Goal: Task Accomplishment & Management: Manage account settings

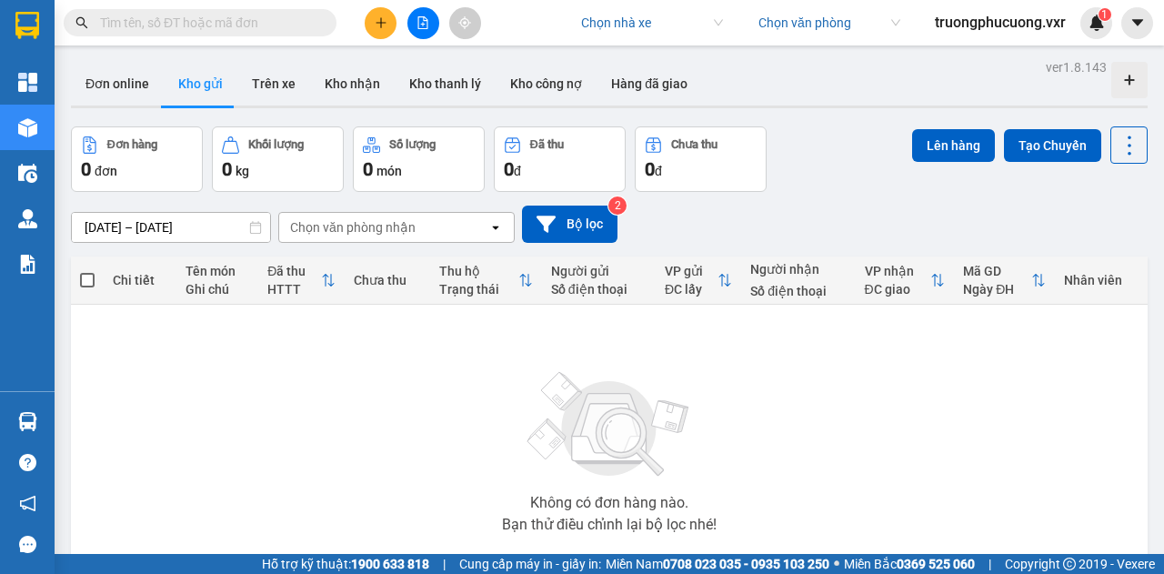
click at [658, 28] on input "search" at bounding box center [645, 22] width 129 height 27
type input "thanh phong"
click at [644, 61] on div "[PERSON_NAME]" at bounding box center [647, 59] width 142 height 20
click at [1153, 9] on div "[PERSON_NAME] Chọn văn phòng truongphucuong.vxr 1" at bounding box center [867, 23] width 594 height 32
click at [1142, 22] on icon "caret-down" at bounding box center [1137, 23] width 16 height 16
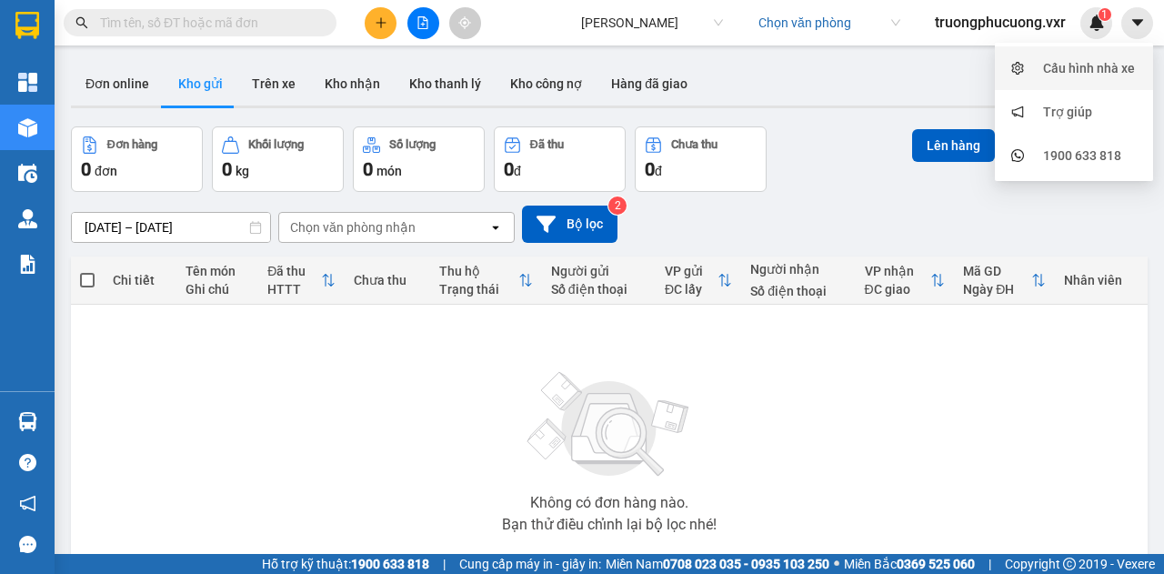
click at [1089, 74] on div "Cấu hình nhà xe" at bounding box center [1089, 68] width 92 height 20
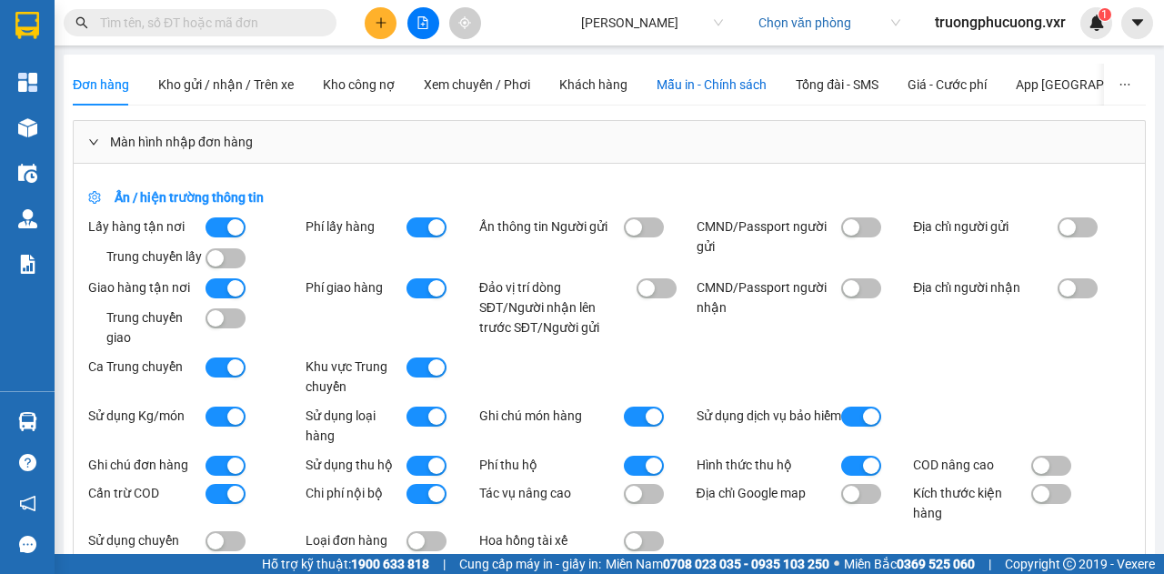
click at [664, 77] on span "Mẫu in - Chính sách" at bounding box center [711, 84] width 110 height 15
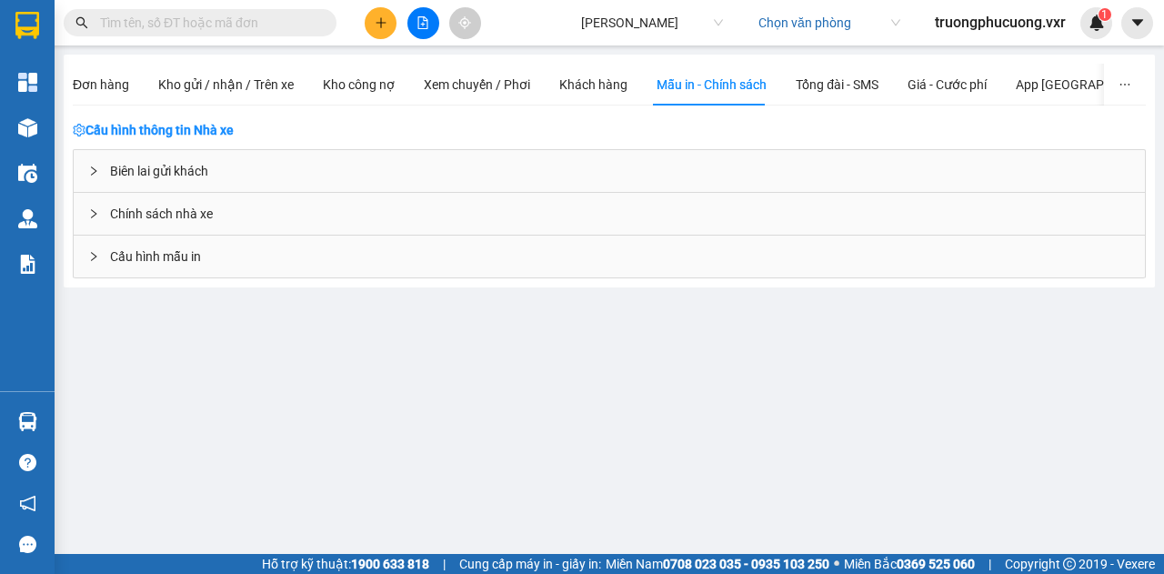
drag, startPoint x: 320, startPoint y: 178, endPoint x: 225, endPoint y: 169, distance: 95.0
click at [225, 169] on div "Biên lai gửi khách" at bounding box center [609, 171] width 1071 height 42
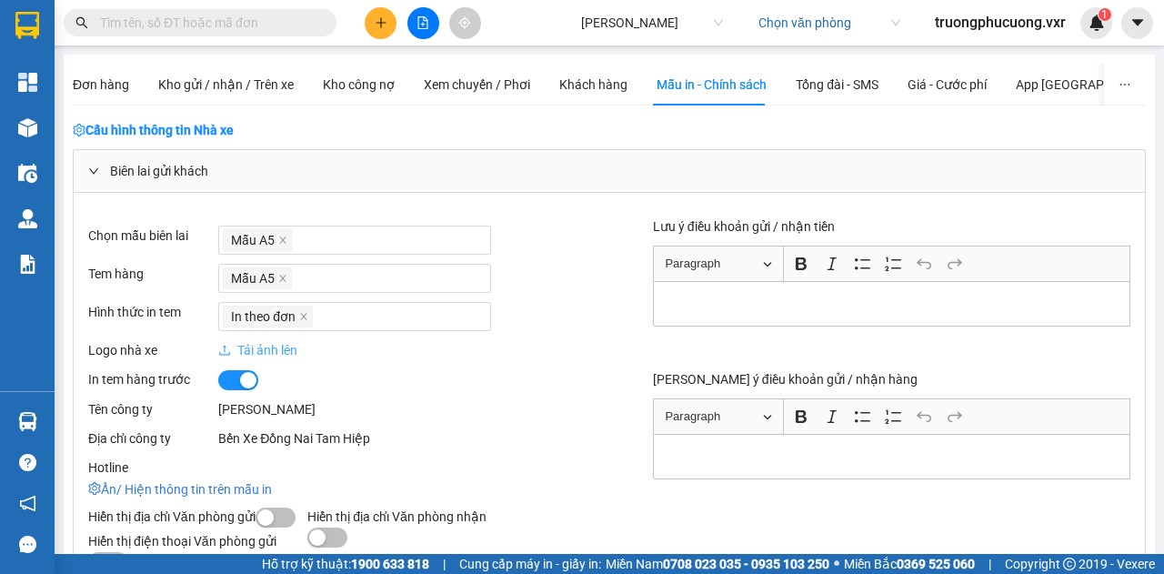
click at [225, 169] on div "Biên lai gửi khách" at bounding box center [609, 171] width 1071 height 42
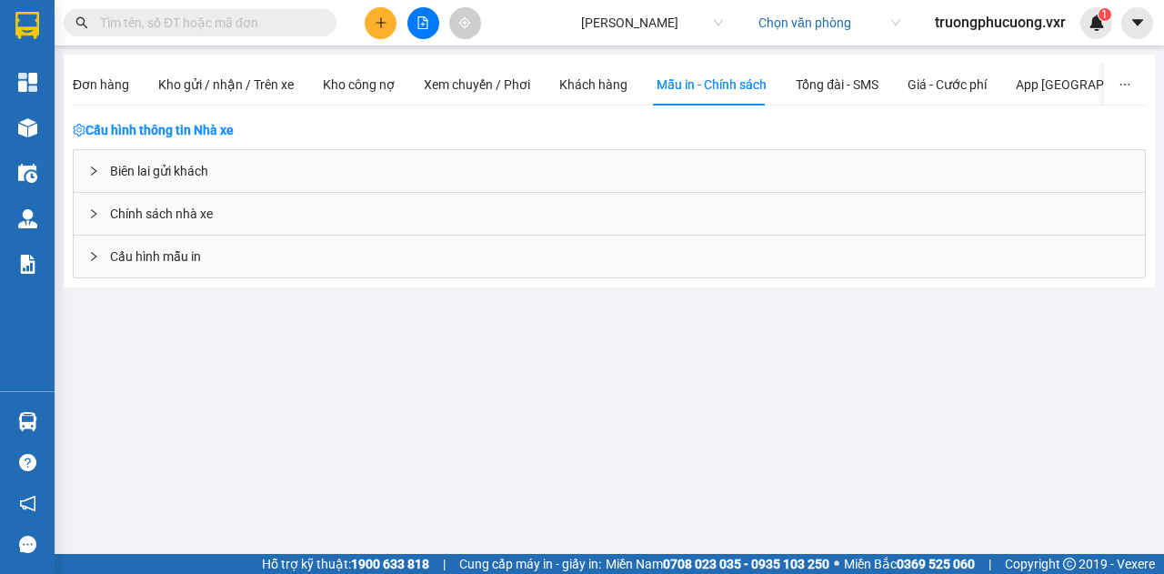
click at [242, 168] on div "Biên lai gửi khách" at bounding box center [609, 171] width 1071 height 42
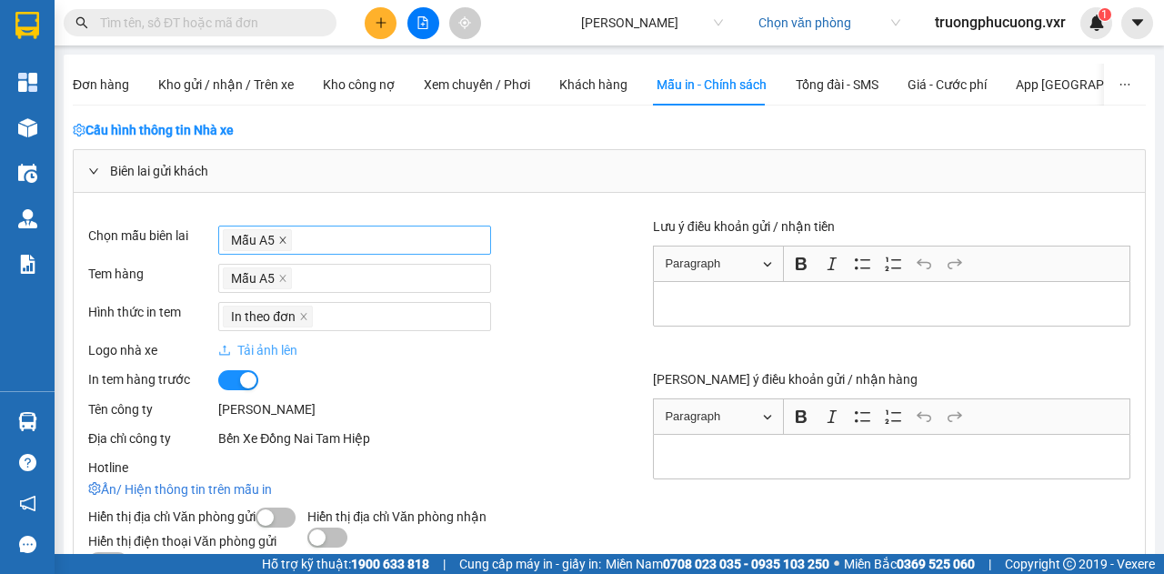
click at [280, 241] on icon "close" at bounding box center [283, 239] width 6 height 6
click at [290, 238] on div at bounding box center [355, 240] width 264 height 22
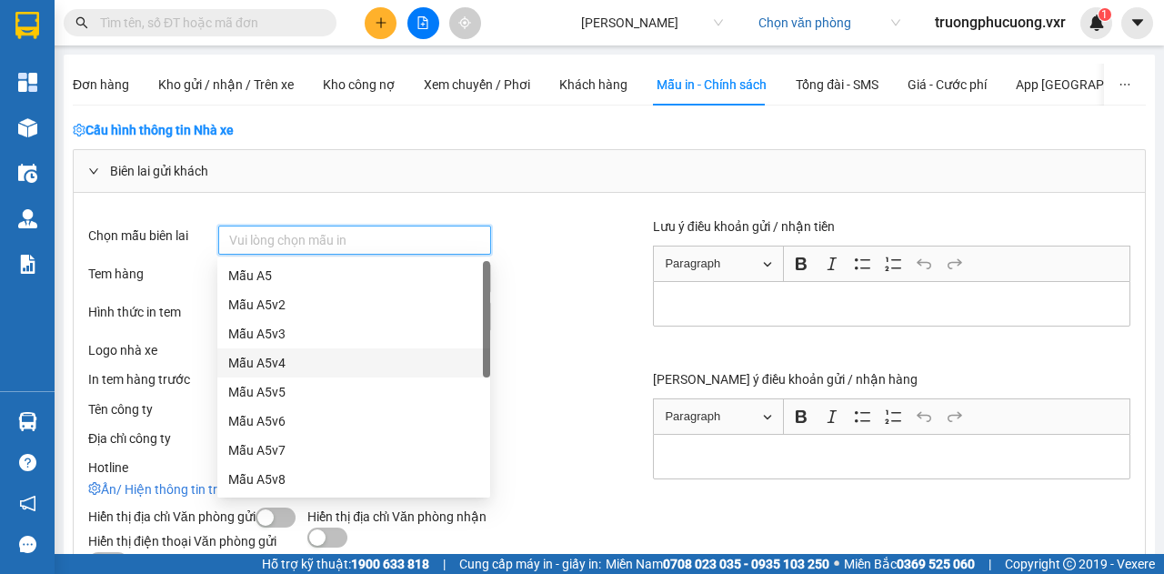
scroll to position [175, 0]
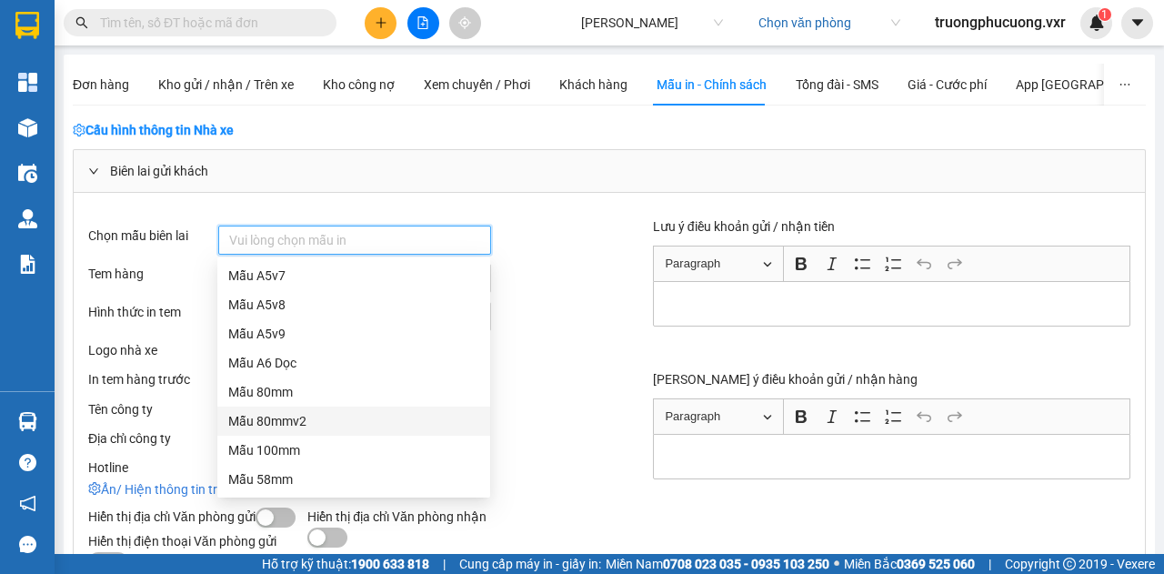
click at [276, 432] on div "Mẫu 80mmv2" at bounding box center [353, 420] width 273 height 29
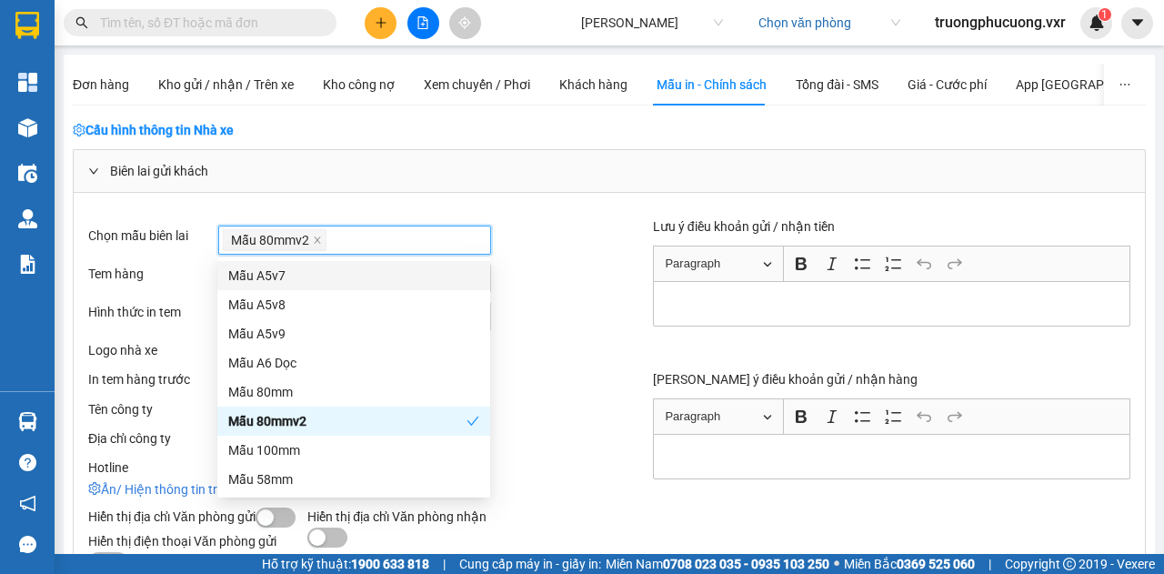
click at [555, 270] on div "Mẫu A5" at bounding box center [413, 278] width 391 height 29
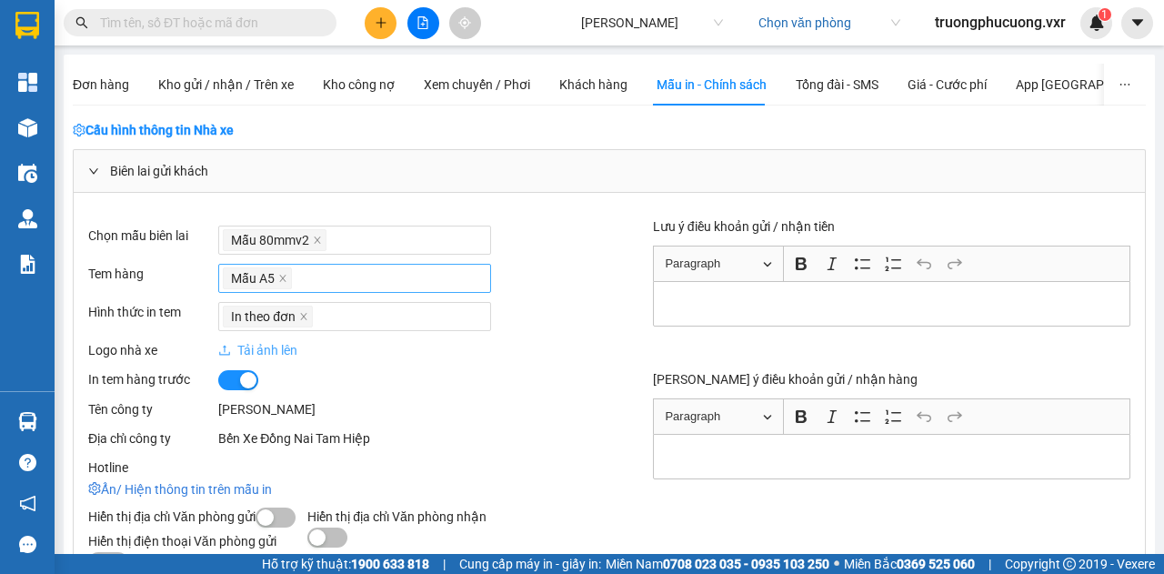
click at [400, 267] on div "Mẫu A5" at bounding box center [355, 277] width 264 height 25
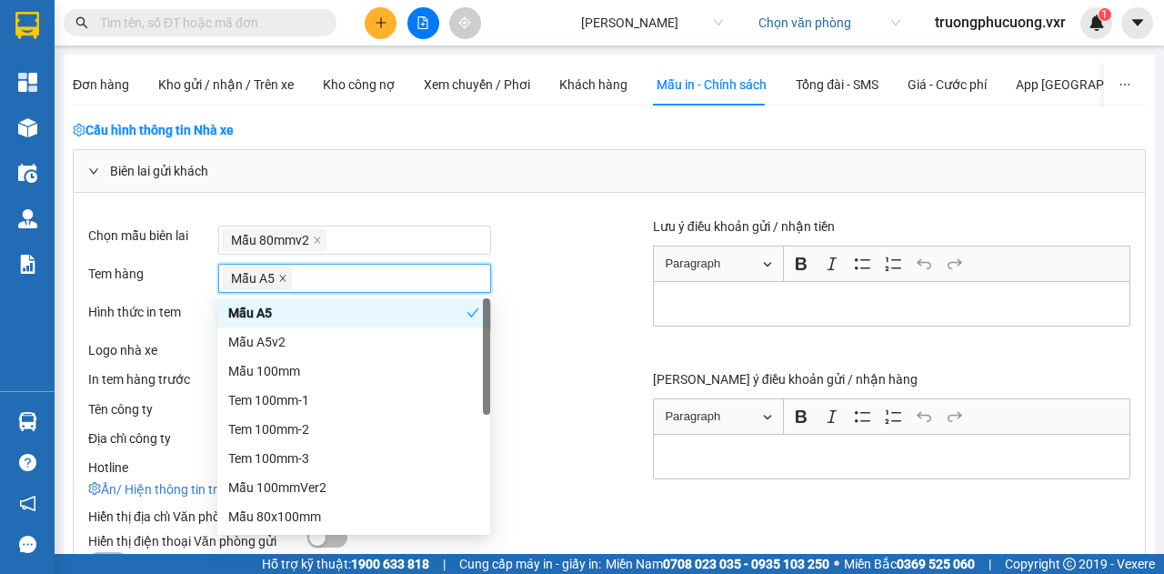
click at [280, 275] on icon "close" at bounding box center [283, 278] width 6 height 6
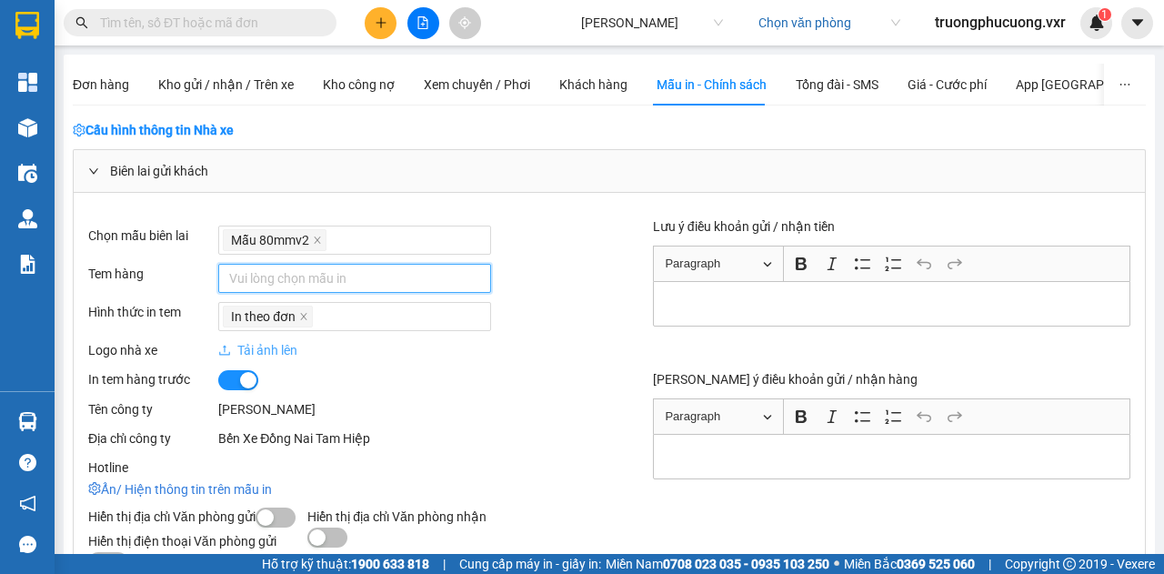
click at [295, 278] on div at bounding box center [355, 278] width 264 height 22
click at [330, 273] on div at bounding box center [355, 278] width 264 height 22
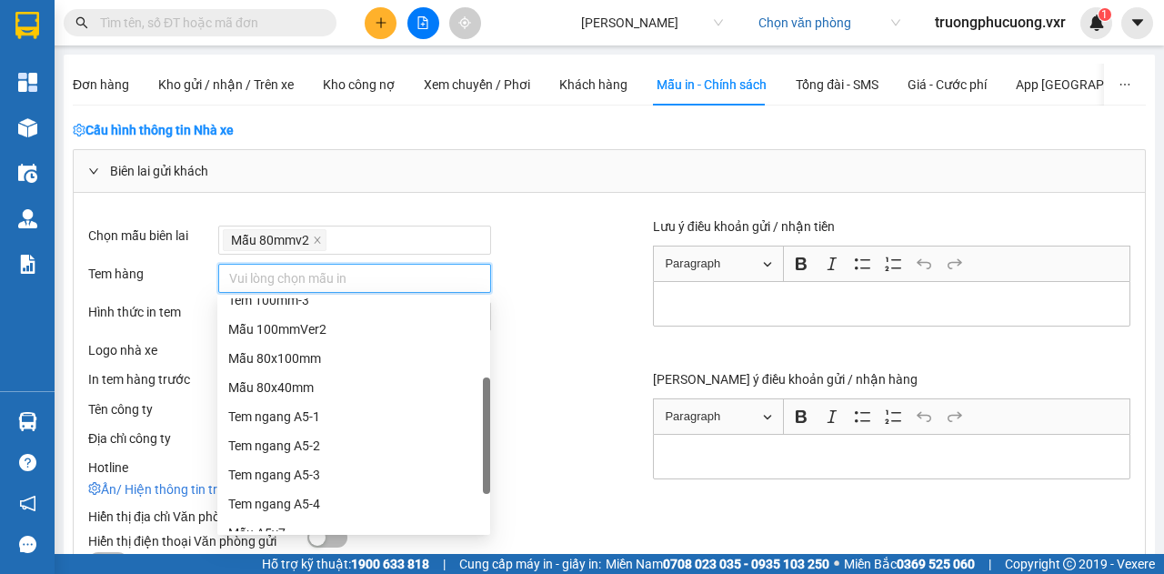
scroll to position [158, 0]
click at [322, 331] on div "Mẫu 100mmVer2" at bounding box center [353, 329] width 251 height 20
click at [527, 304] on div "In theo đơn" at bounding box center [413, 316] width 391 height 29
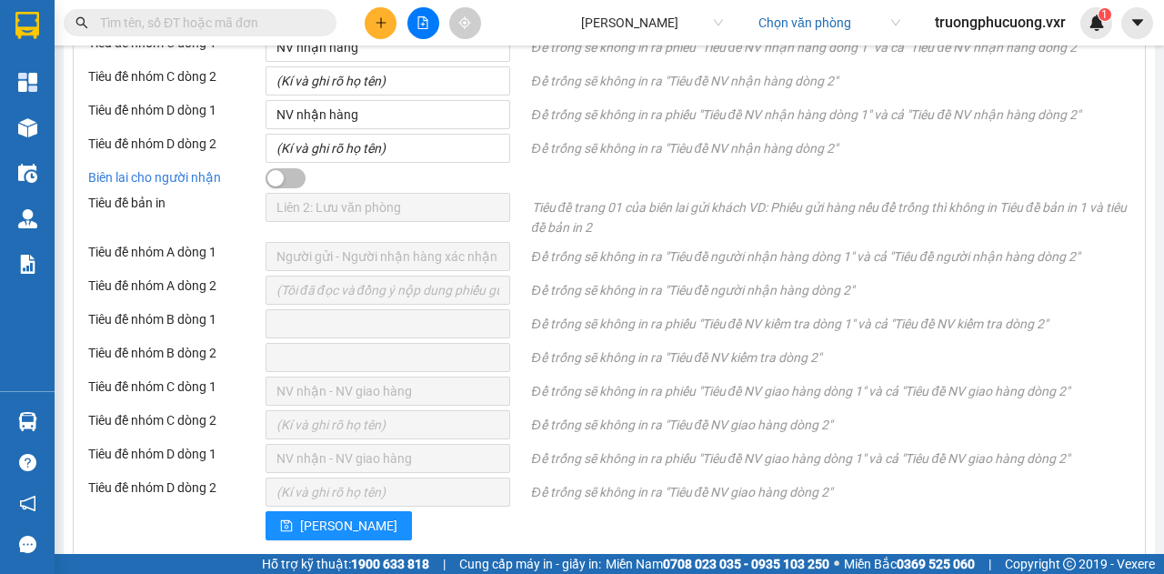
scroll to position [985, 0]
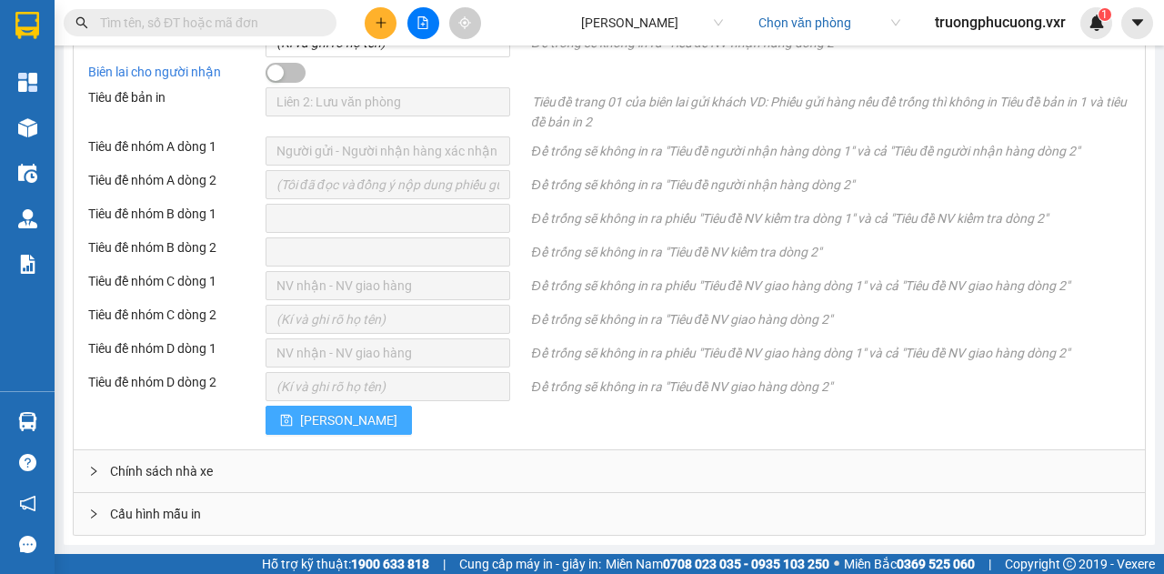
click at [290, 426] on icon "save" at bounding box center [287, 421] width 12 height 12
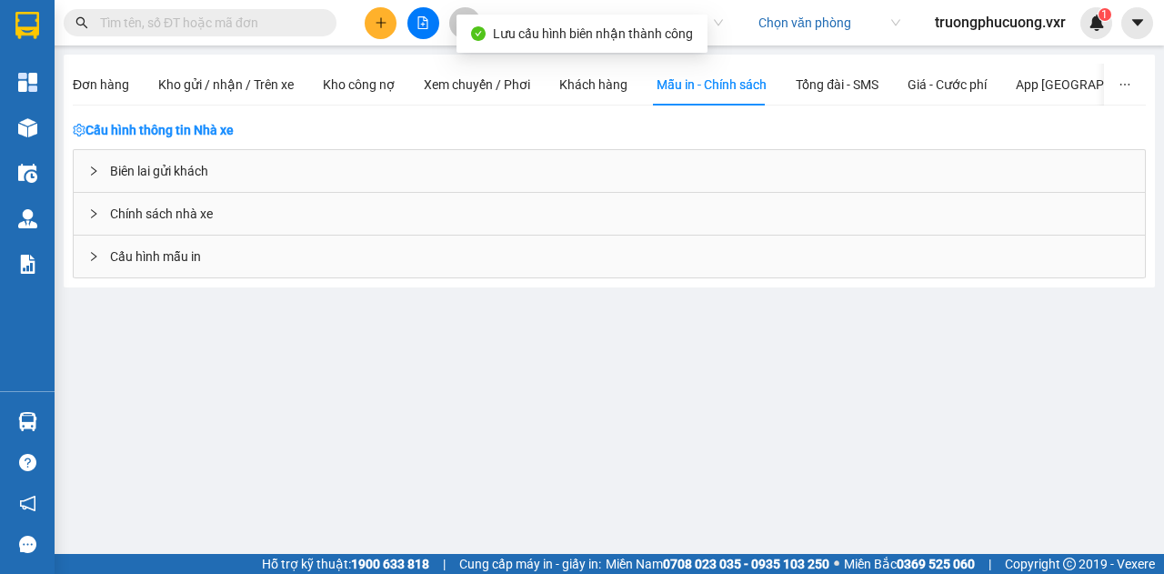
scroll to position [0, 0]
click at [164, 254] on span "Cấu hình mẫu in" at bounding box center [155, 256] width 91 height 20
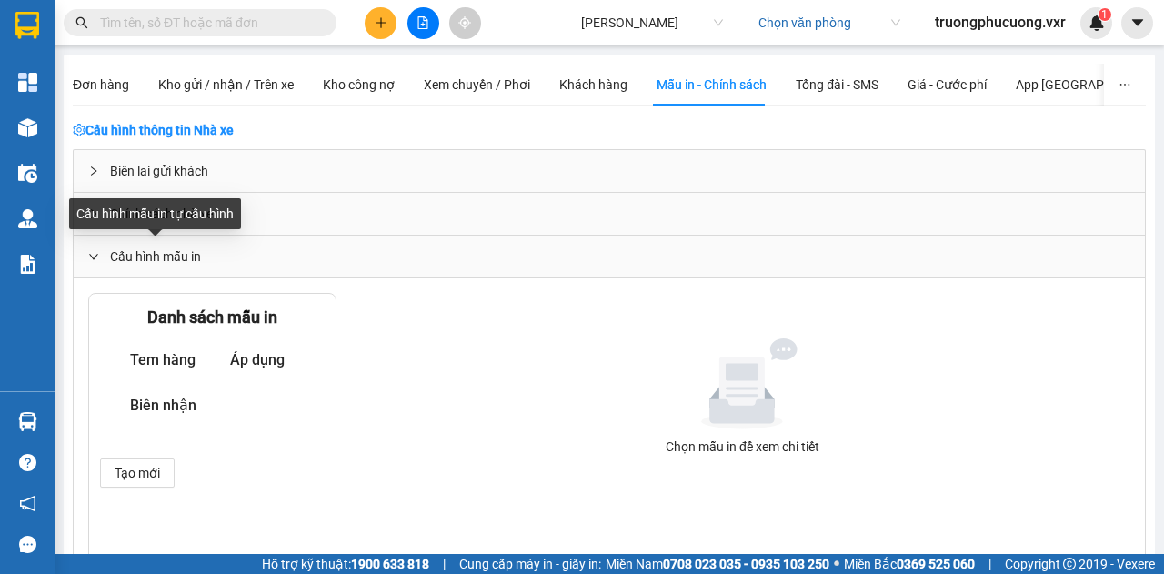
click at [164, 254] on span "Cấu hình mẫu in" at bounding box center [155, 256] width 91 height 20
